Goal: Transaction & Acquisition: Purchase product/service

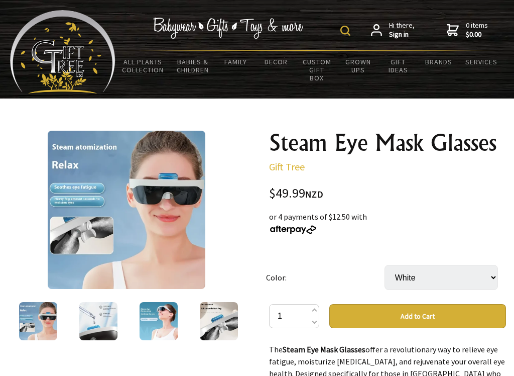
click at [417, 304] on button "Add to Cart" at bounding box center [417, 316] width 177 height 24
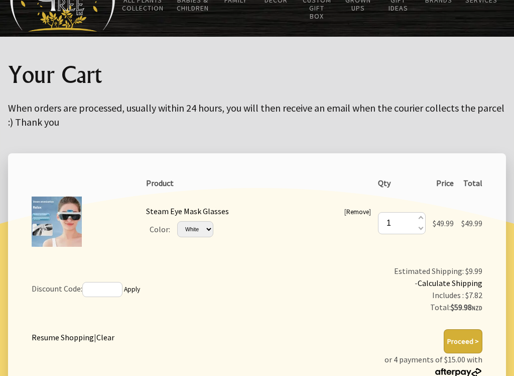
scroll to position [68, 0]
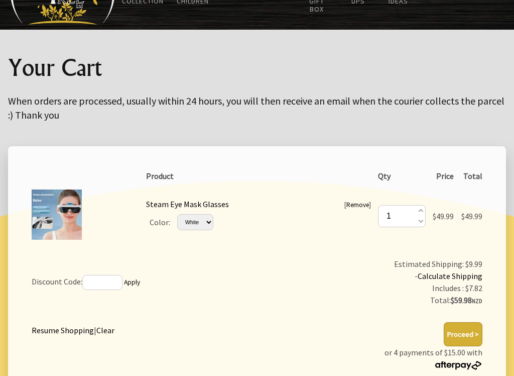
click at [463, 334] on button "Proceed >" at bounding box center [463, 334] width 39 height 24
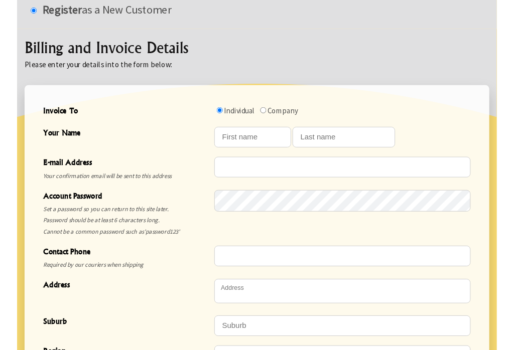
scroll to position [241, 0]
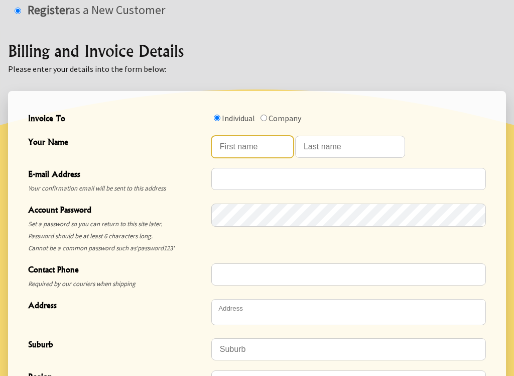
click at [249, 146] on input "Your Name" at bounding box center [252, 147] width 82 height 22
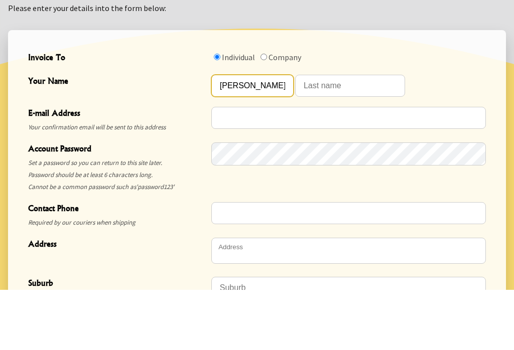
type input "Peter"
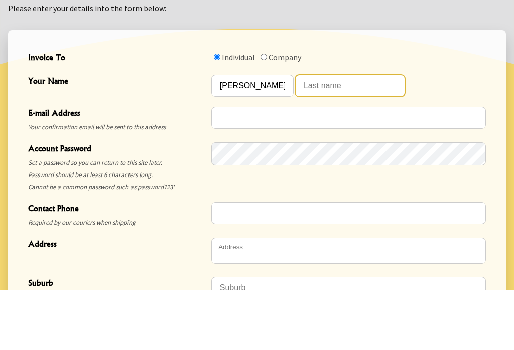
click at [324, 136] on input "Your Name" at bounding box center [350, 147] width 110 height 22
type input "Cullum"
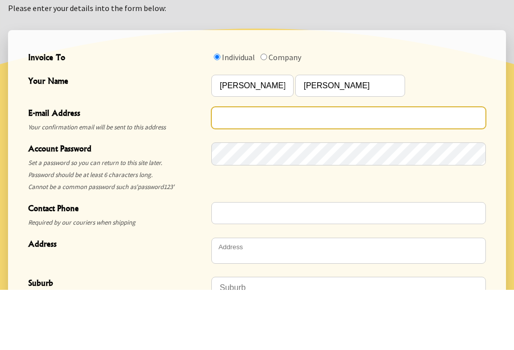
click at [238, 168] on input "E-mail Address" at bounding box center [348, 179] width 275 height 22
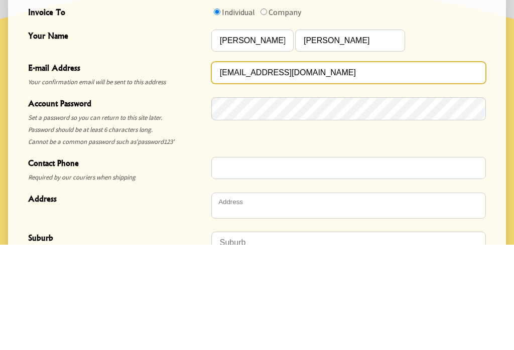
type input "[EMAIL_ADDRESS][DOMAIN_NAME]"
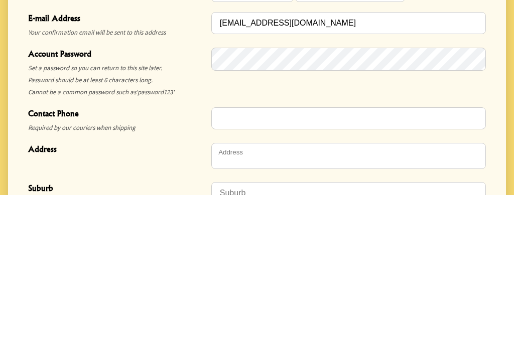
click at [228, 263] on input "Contact Phone" at bounding box center [348, 274] width 275 height 22
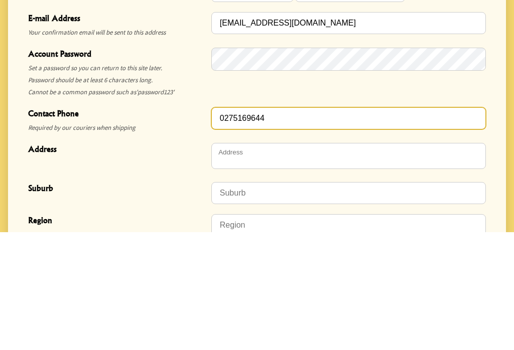
scroll to position [282, 0]
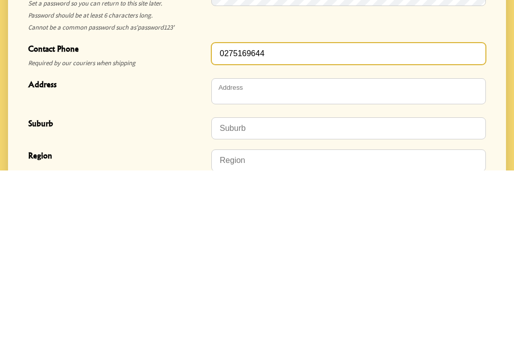
type input "0275169644"
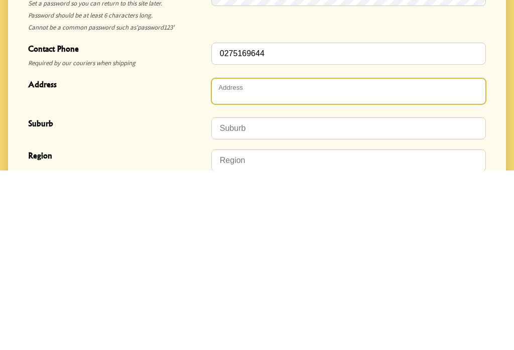
click at [240, 258] on textarea "Address" at bounding box center [348, 271] width 275 height 26
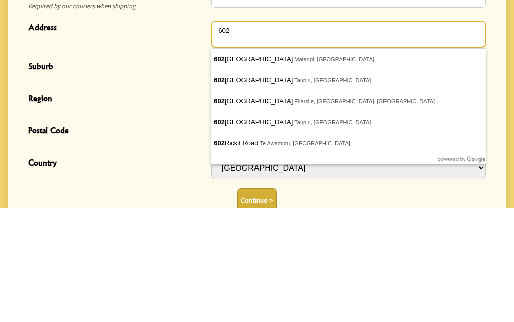
scroll to position [405, 0]
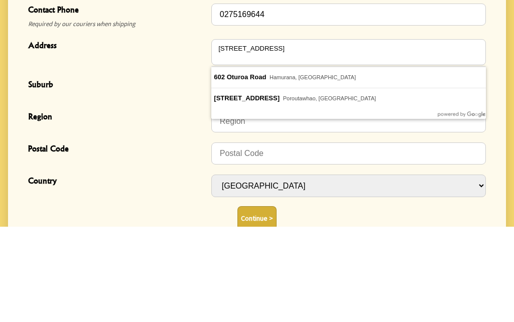
type textarea "[STREET_ADDRESS]"
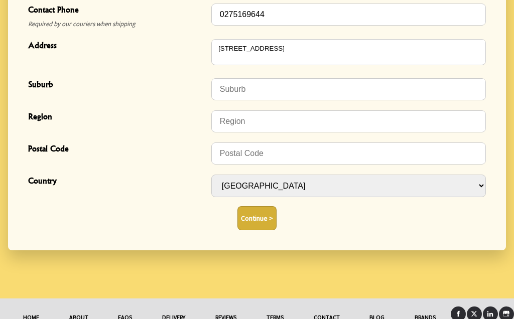
type input "Hamurana"
type input "3072"
click at [258, 90] on input "Suburb" at bounding box center [348, 89] width 275 height 22
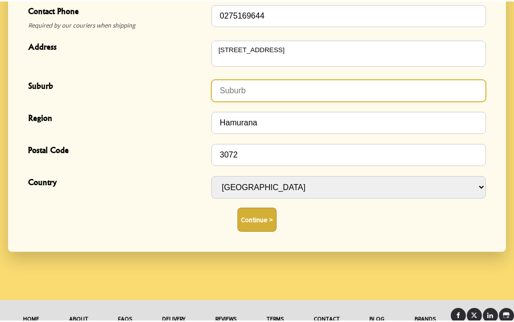
scroll to position [500, 0]
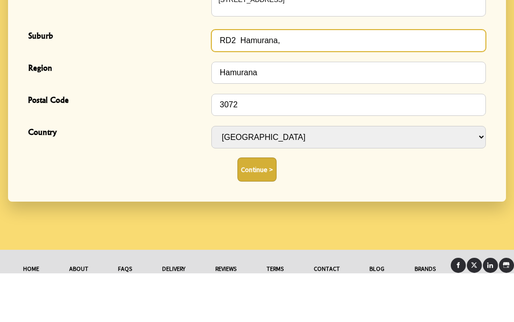
type input "RD2 Hamurana,"
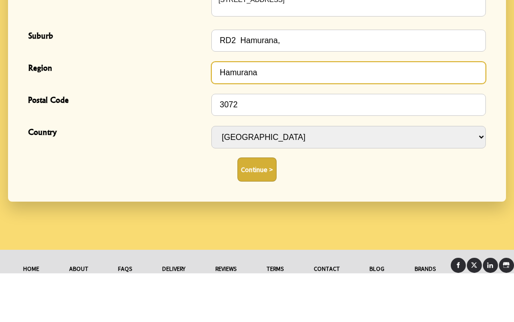
click at [278, 111] on input "Hamurana" at bounding box center [348, 122] width 275 height 22
type input "H"
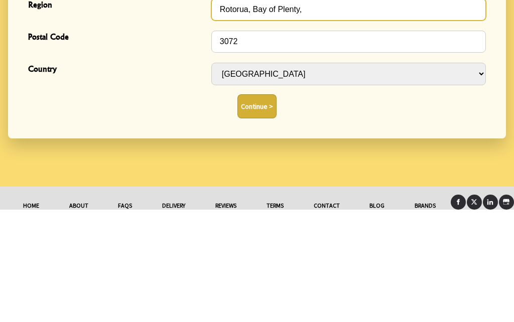
type input "Rotorua, Bay of Plenty,"
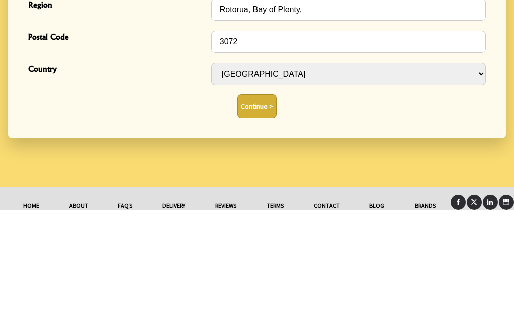
click at [260, 207] on button "Continue >" at bounding box center [256, 219] width 39 height 24
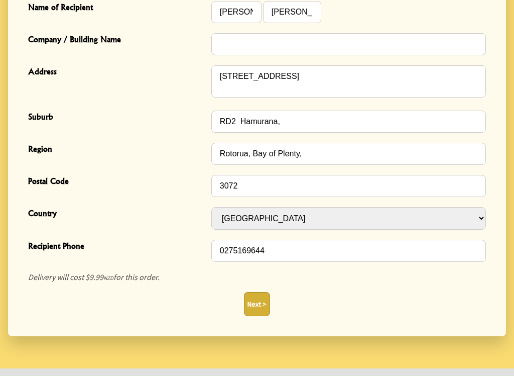
scroll to position [326, 0]
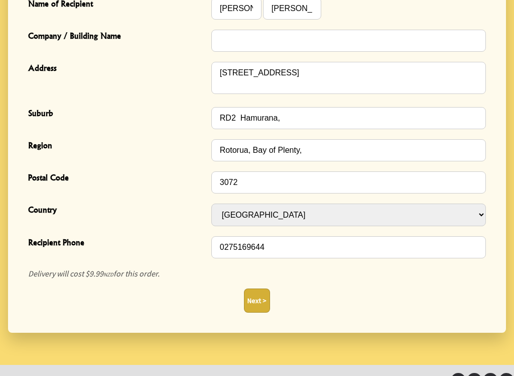
click at [260, 300] on button "Next >" at bounding box center [257, 300] width 26 height 24
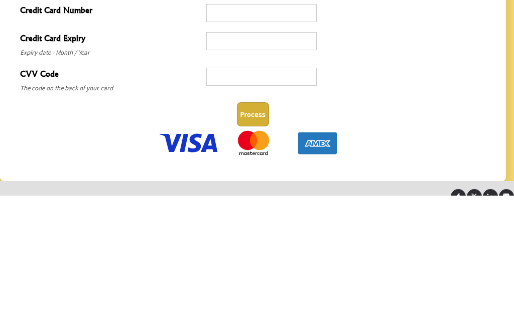
scroll to position [526, 0]
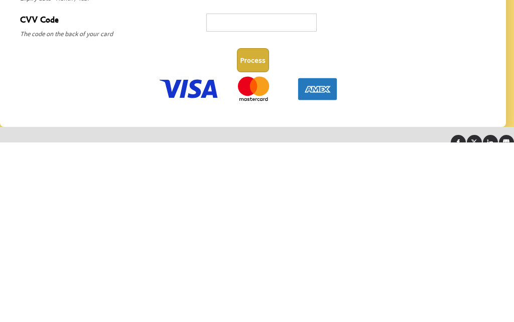
click at [259, 228] on button "Process" at bounding box center [253, 240] width 32 height 24
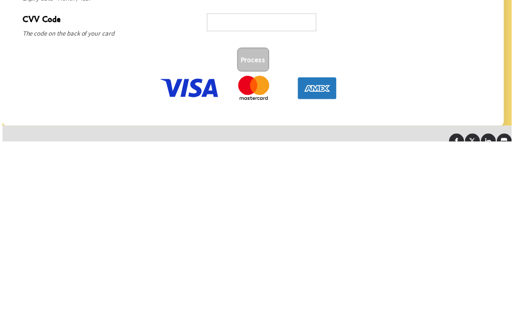
scroll to position [587, 0]
